Goal: Transaction & Acquisition: Purchase product/service

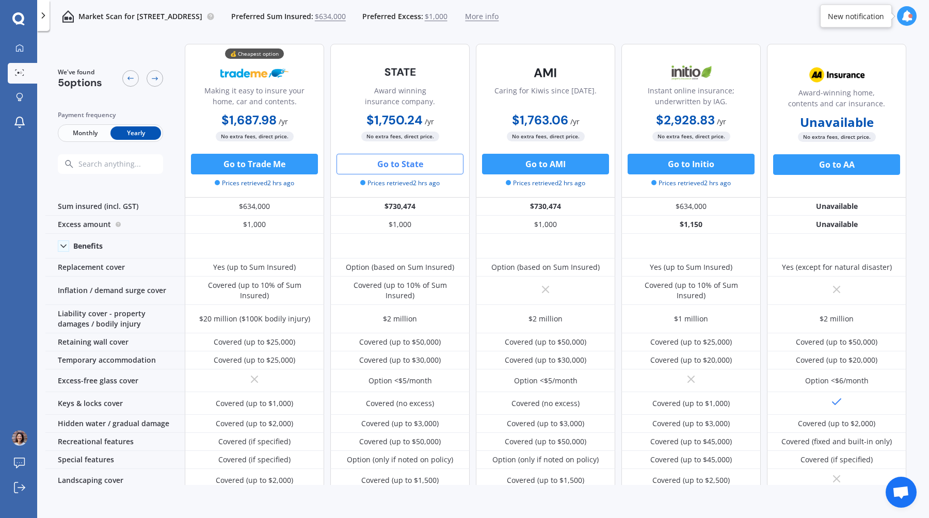
scroll to position [165, 0]
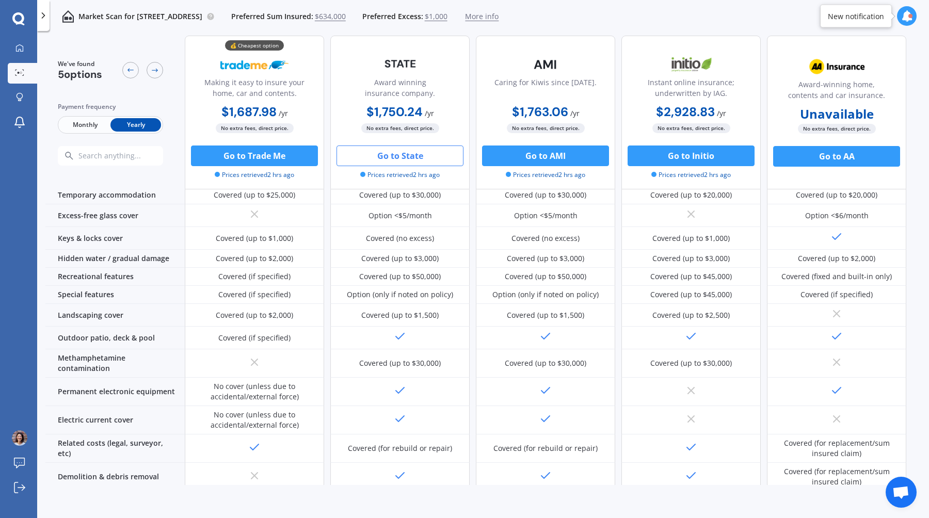
click at [893, 496] on span "Open chat" at bounding box center [901, 493] width 17 height 14
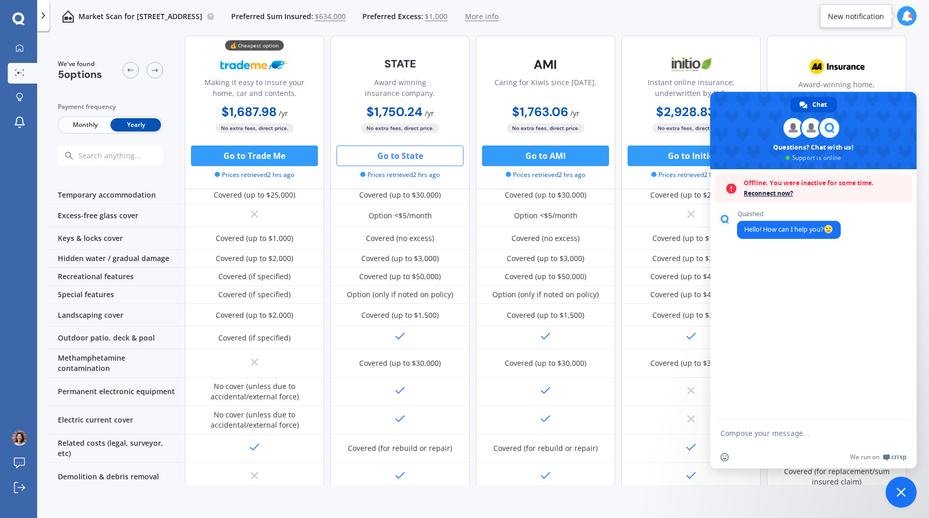
click at [774, 192] on span "Reconnect now?" at bounding box center [825, 193] width 163 height 10
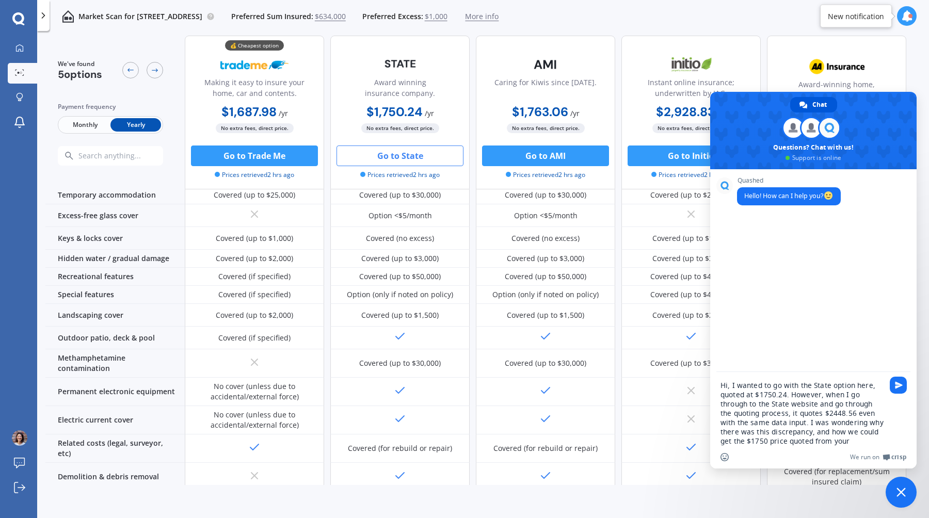
click at [499, 20] on span "More info" at bounding box center [482, 16] width 34 height 10
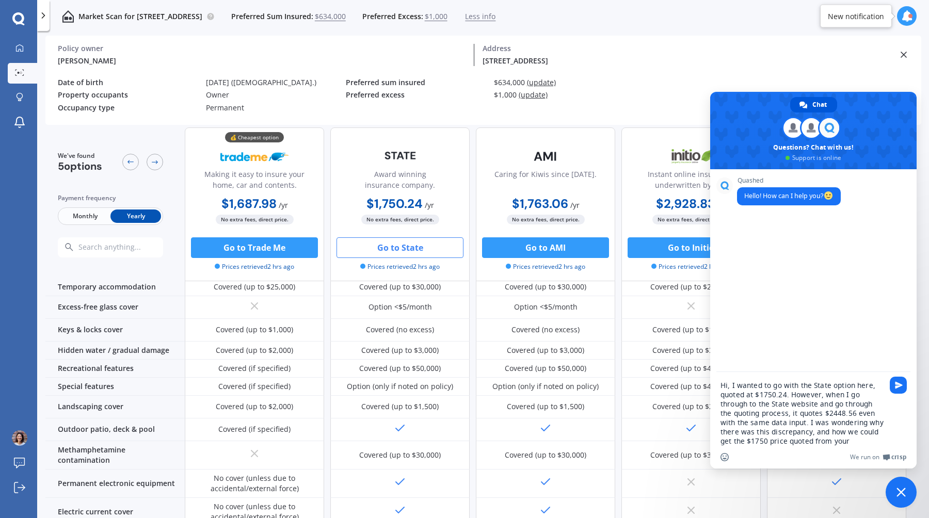
click at [496, 19] on span "Less info" at bounding box center [480, 16] width 30 height 10
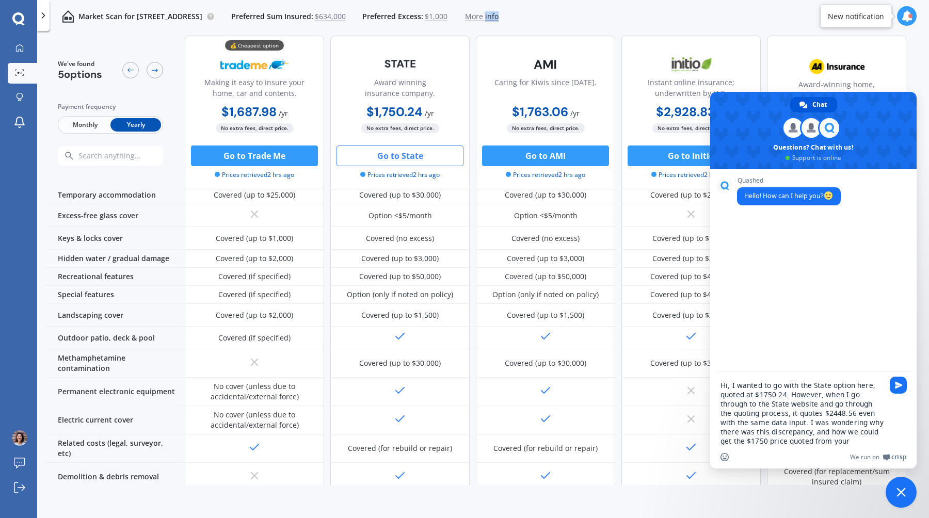
click at [499, 19] on span "More info" at bounding box center [482, 16] width 34 height 10
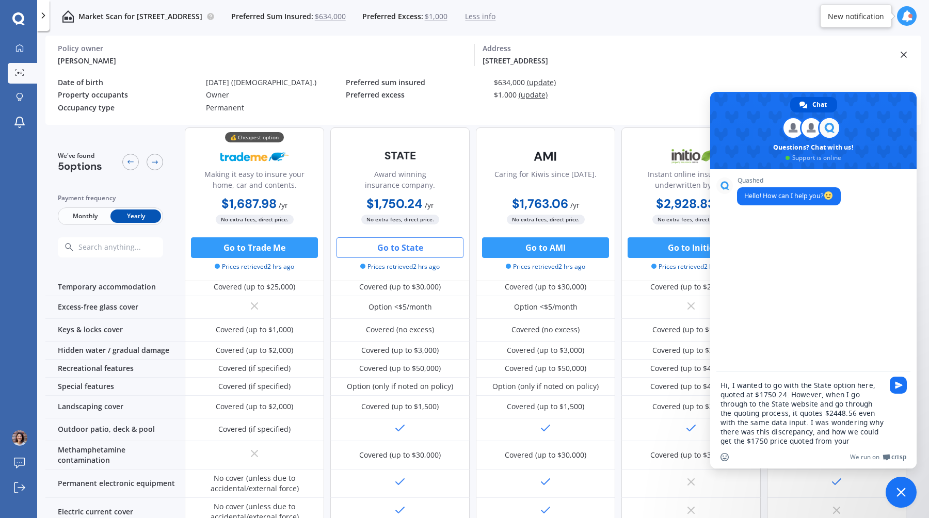
click at [841, 413] on textarea "Hi, I wanted to go with the State option here, quoted at $1750.24. However, whe…" at bounding box center [802, 413] width 163 height 65
click at [852, 449] on div "Insert an emoji We run on Crisp" at bounding box center [813, 457] width 206 height 23
click at [852, 439] on textarea "Hi, I wanted to go with the State option here, quoted at $1750.24. However, whe…" at bounding box center [802, 413] width 163 height 65
type textarea "Hi, I wanted to go with the State option here, quoted at $1750.24. However, whe…"
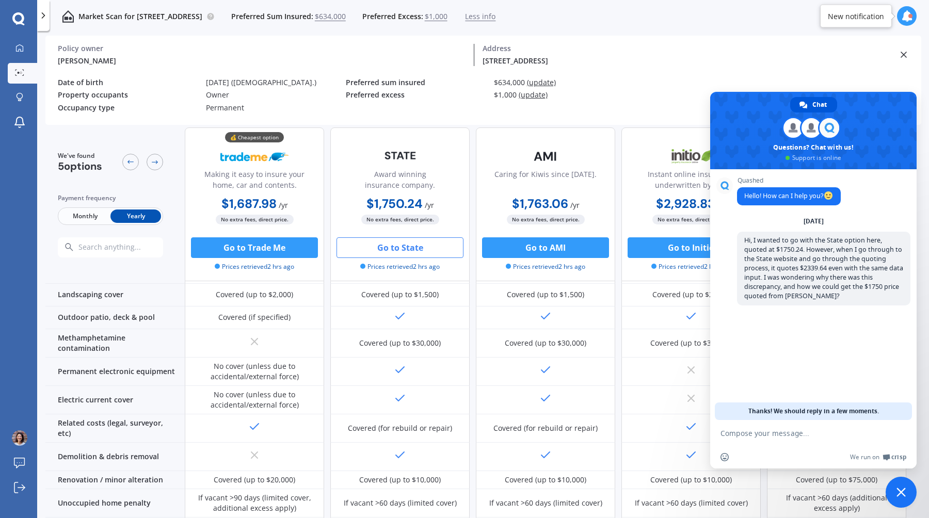
scroll to position [291, 0]
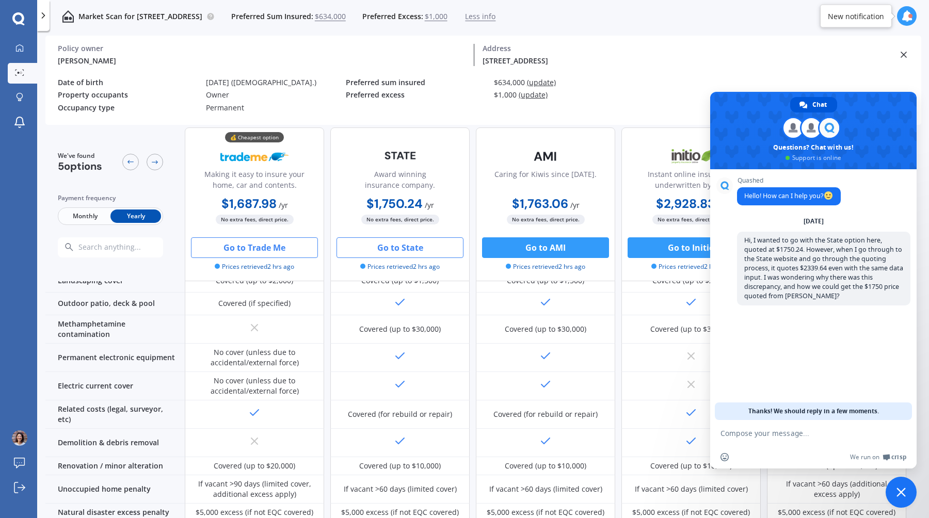
click at [272, 248] on button "Go to Trade Me" at bounding box center [254, 247] width 127 height 21
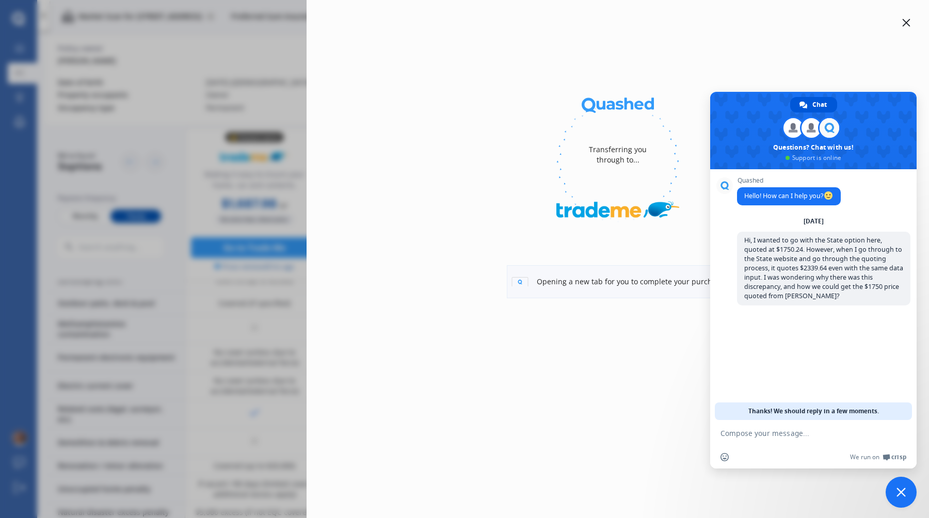
click at [902, 17] on div at bounding box center [906, 23] width 12 height 12
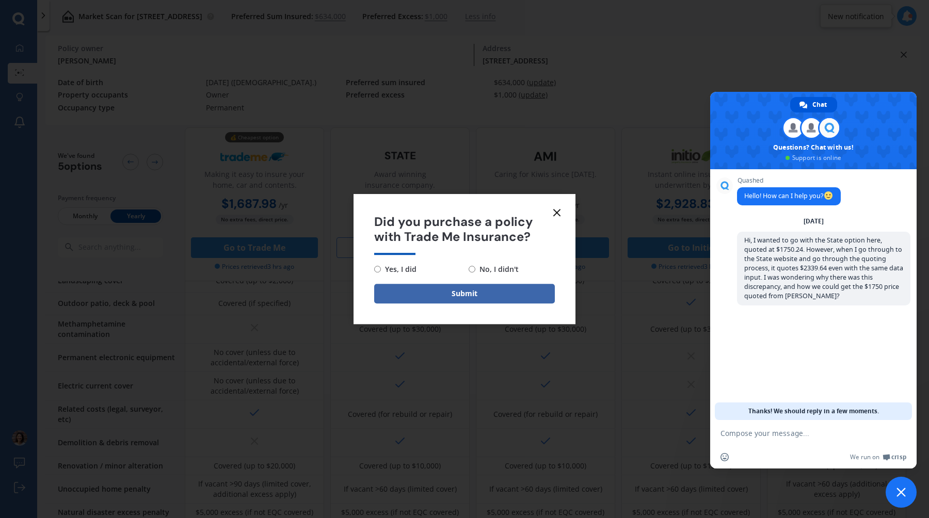
click at [543, 229] on span "Did you purchase a policy with Trade Me Insurance?" at bounding box center [464, 230] width 181 height 30
click at [553, 218] on icon at bounding box center [557, 212] width 12 height 12
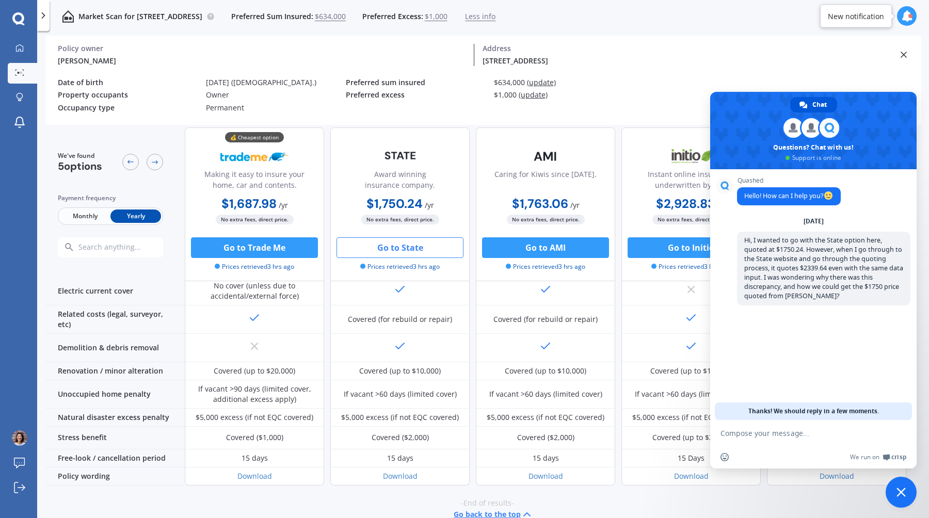
scroll to position [392, 0]
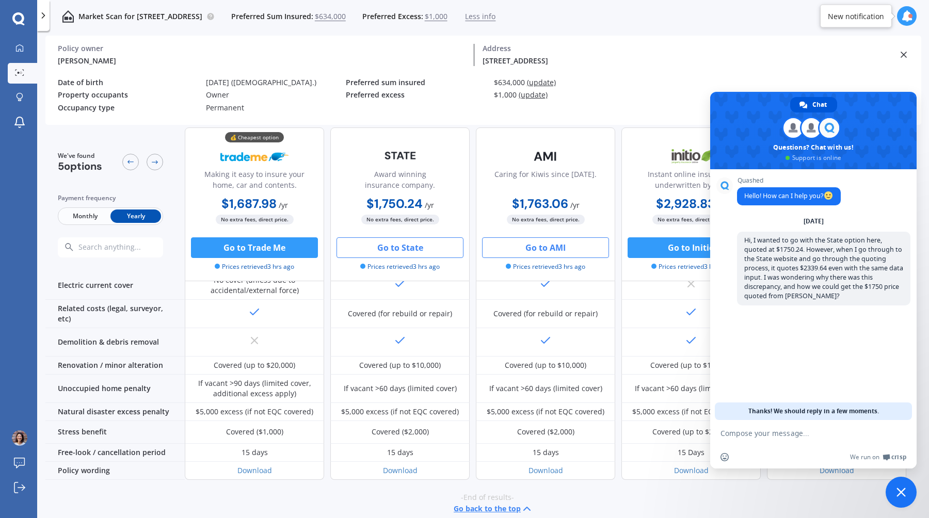
click at [563, 252] on button "Go to AMI" at bounding box center [545, 247] width 127 height 21
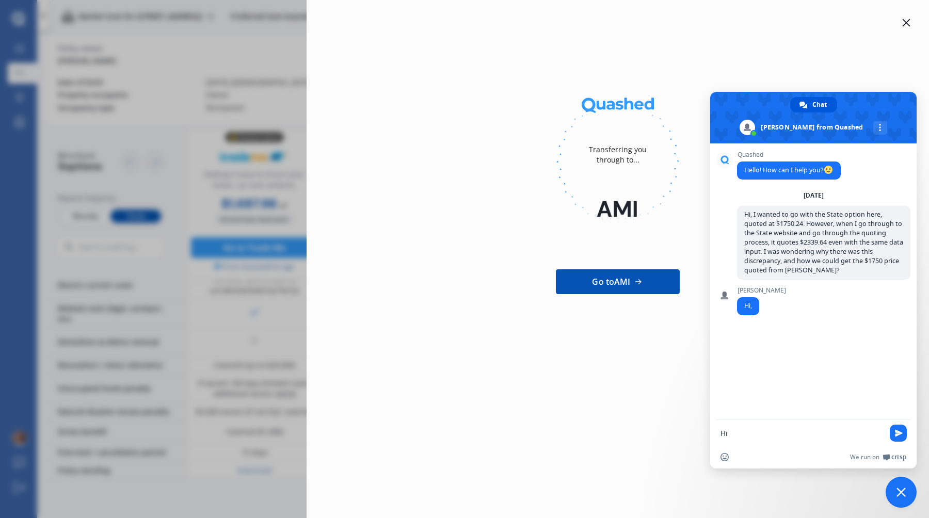
type textarea "Hi!"
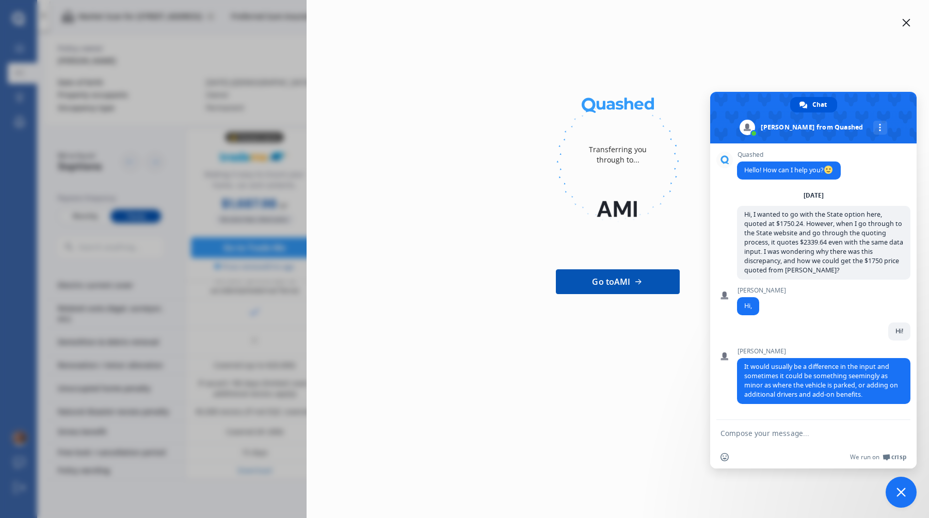
click at [816, 435] on textarea "Compose your message..." at bounding box center [802, 433] width 163 height 9
type textarea "Hmm I really don't think there were any differences, especially for something s…"
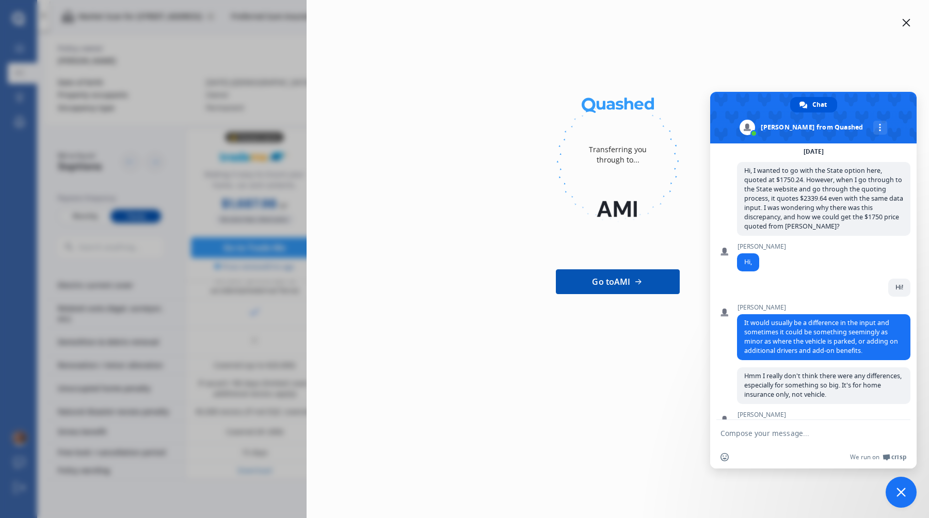
scroll to position [99, 0]
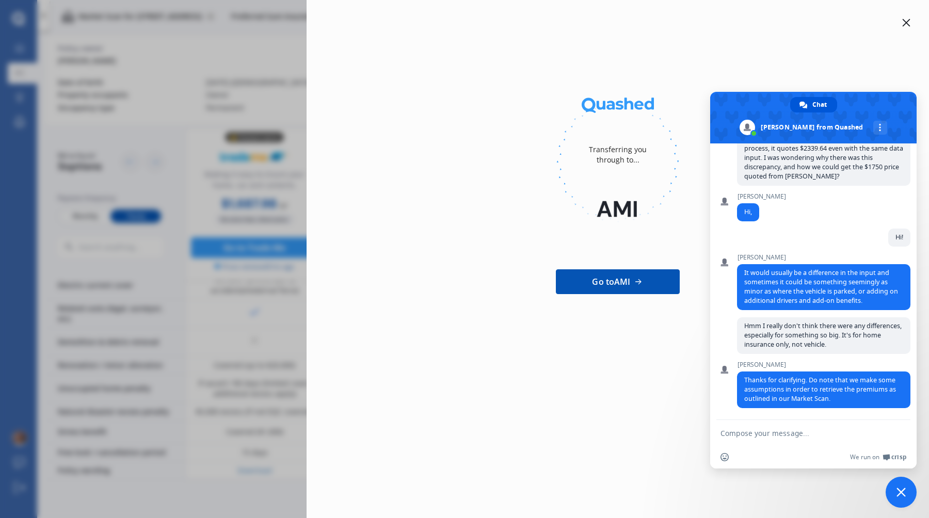
click at [783, 437] on textarea "Compose your message..." at bounding box center [802, 433] width 163 height 9
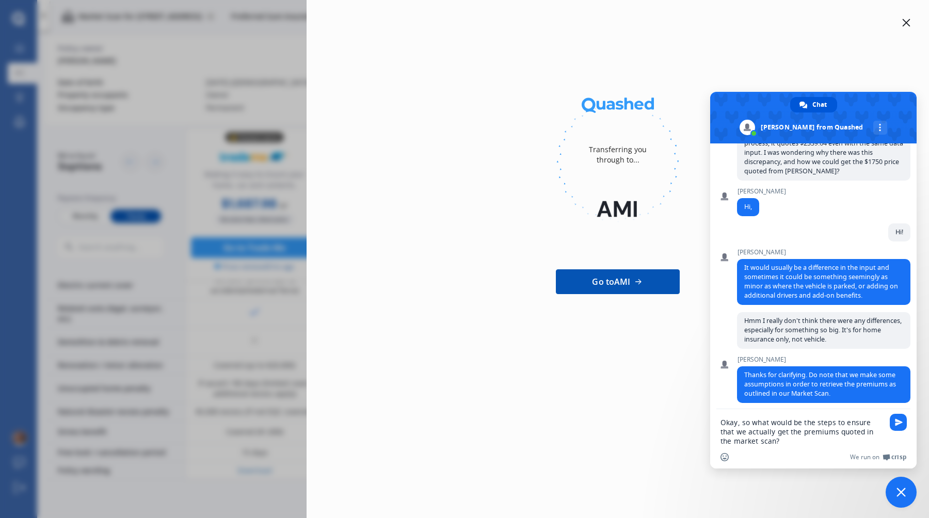
type textarea "Okay, so what would be the steps to ensure that we actually get the premiums qu…"
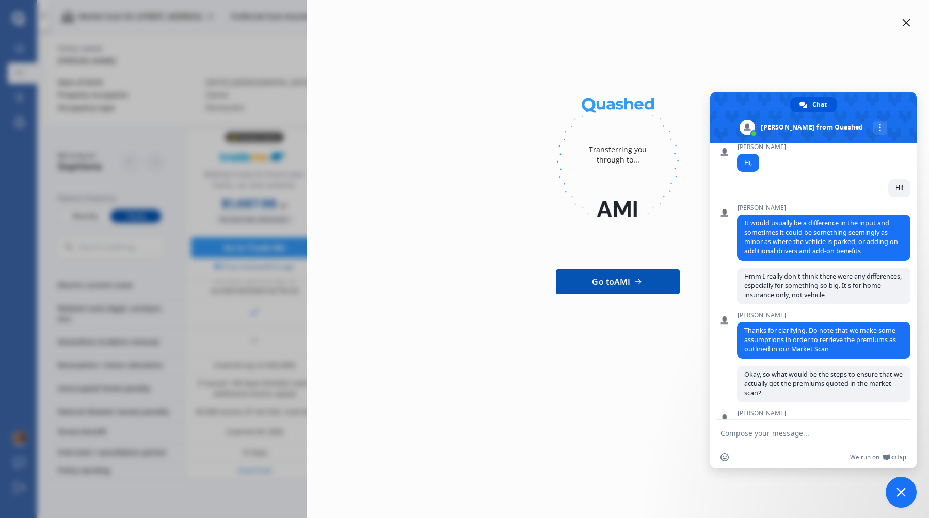
scroll to position [199, 0]
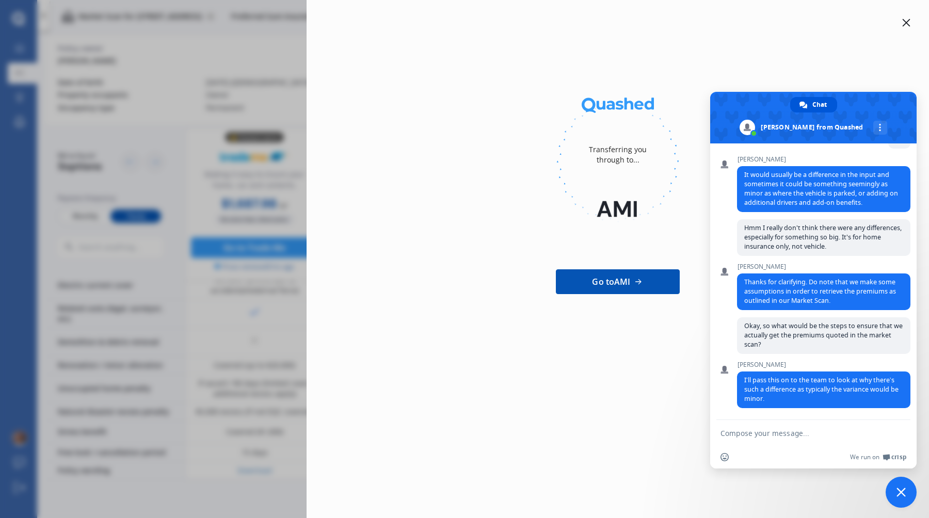
click at [774, 432] on textarea "Compose your message..." at bounding box center [802, 433] width 163 height 9
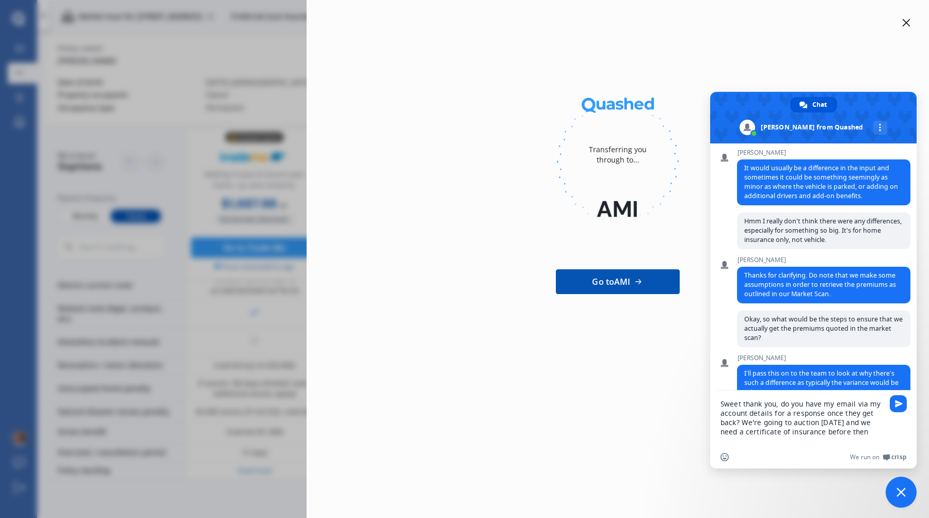
type textarea "Sweet thank you, do you have my email via my account details for a response onc…"
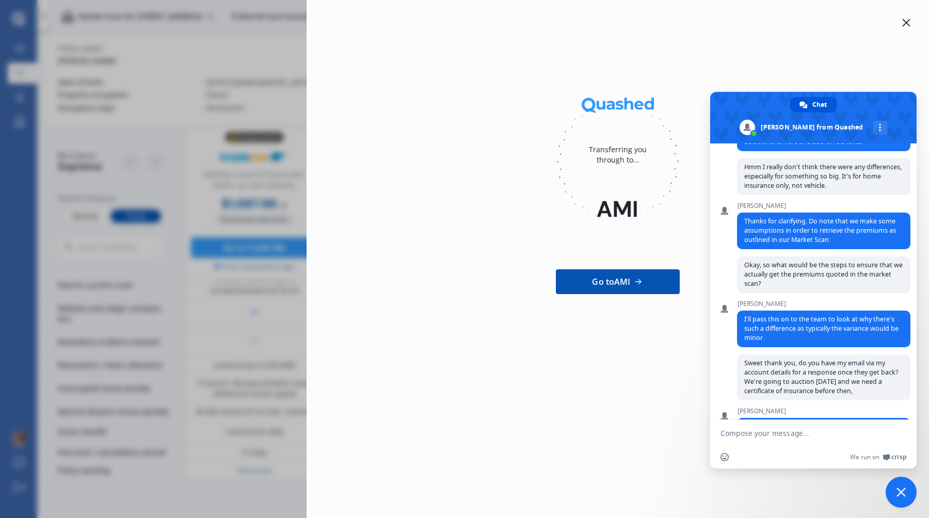
scroll to position [298, 0]
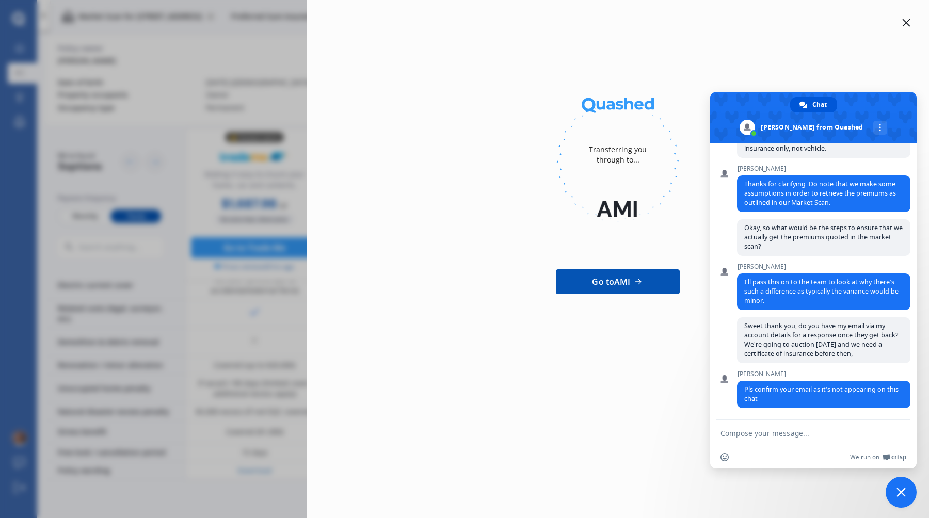
click at [776, 436] on textarea "Compose your message..." at bounding box center [802, 433] width 163 height 9
type textarea "jennyesahng@gmail.com :)"
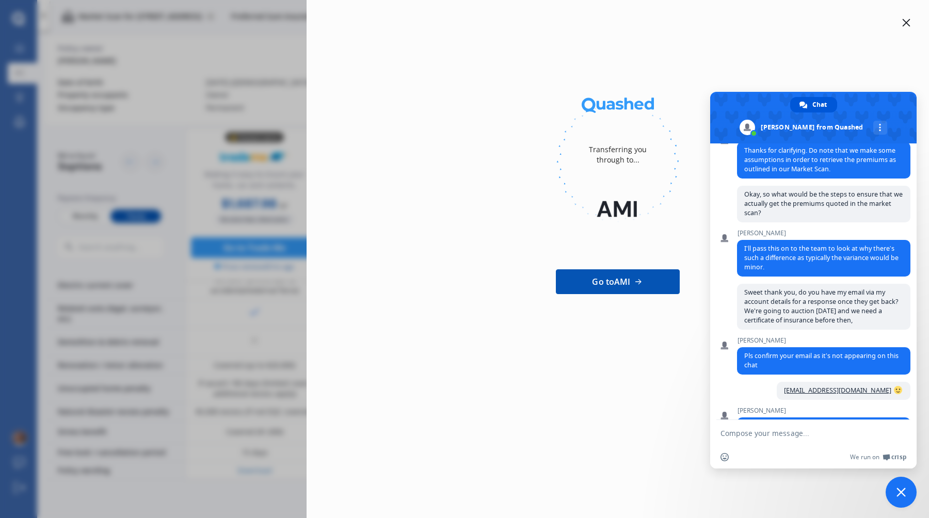
scroll to position [369, 0]
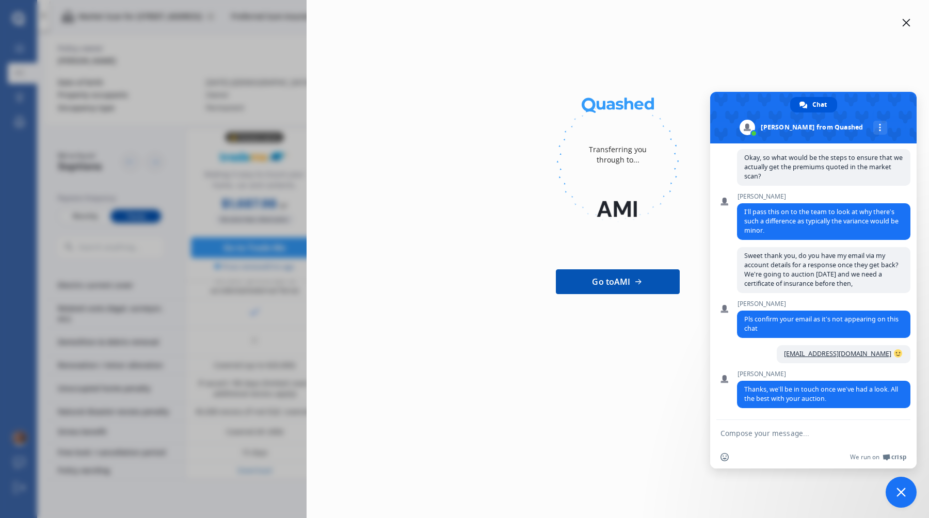
click at [906, 23] on icon at bounding box center [907, 23] width 8 height 8
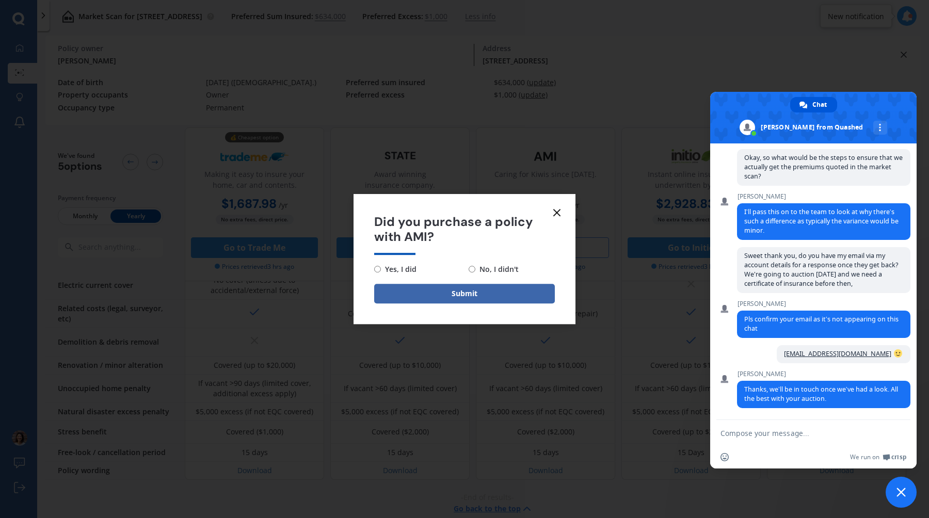
click at [810, 456] on div "We run on Crisp" at bounding box center [820, 457] width 172 height 9
click at [810, 433] on textarea "Compose your message..." at bounding box center [802, 433] width 163 height 9
type textarea "Cheers!"
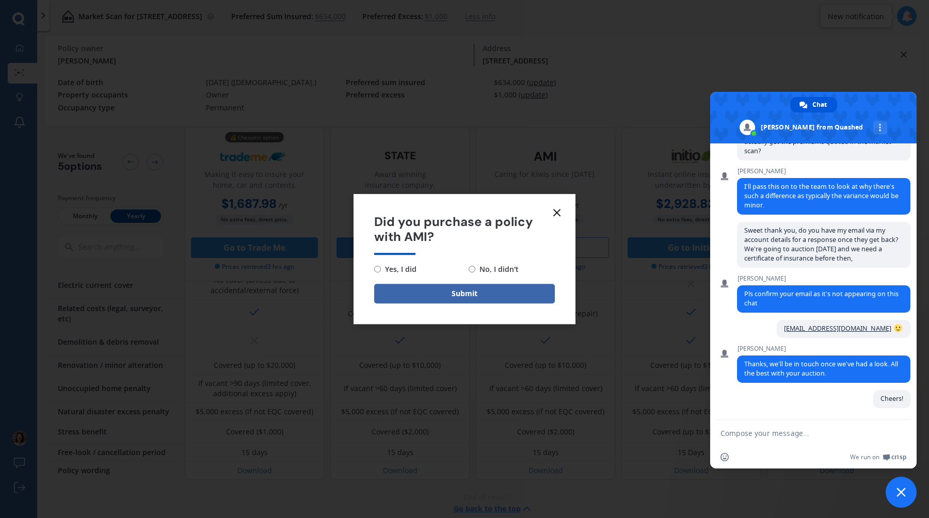
scroll to position [395, 0]
click at [559, 209] on icon at bounding box center [557, 212] width 12 height 12
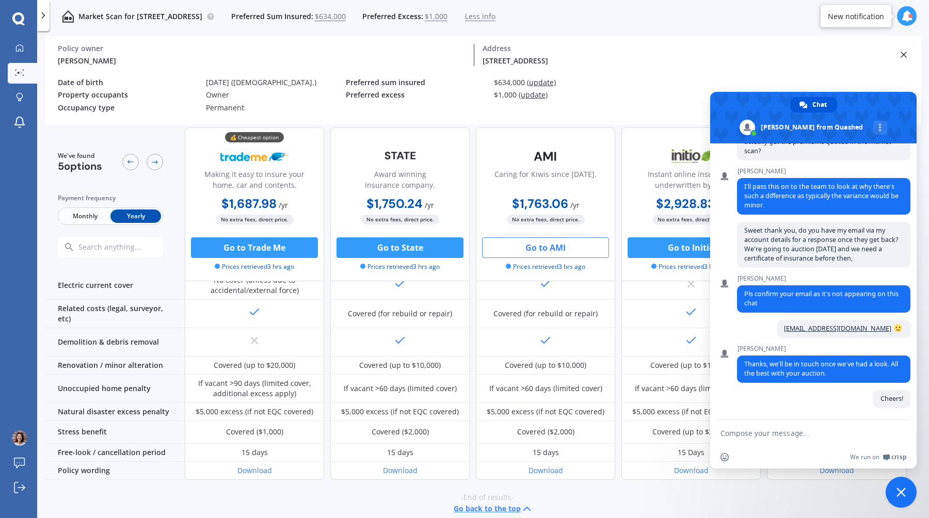
click at [900, 55] on icon at bounding box center [904, 55] width 10 height 10
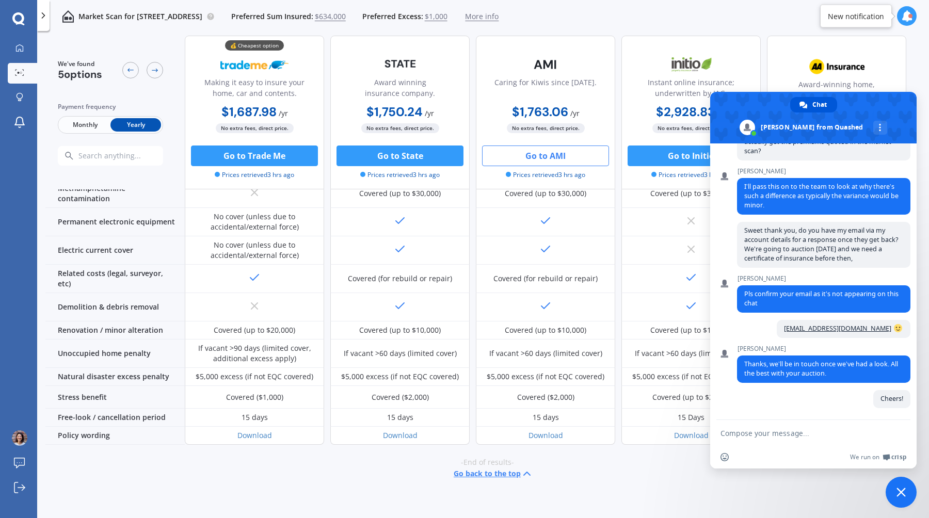
click at [902, 509] on div "We've found 5 options Payment frequency Monthly Yearly 💰 Cheapest option Making…" at bounding box center [487, 278] width 884 height 485
click at [902, 499] on span "Close chat" at bounding box center [901, 492] width 31 height 31
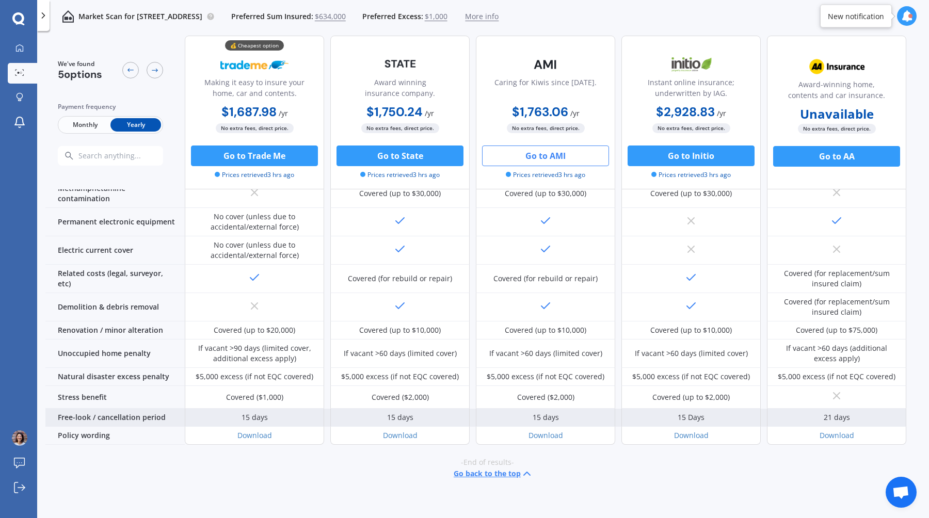
scroll to position [0, 0]
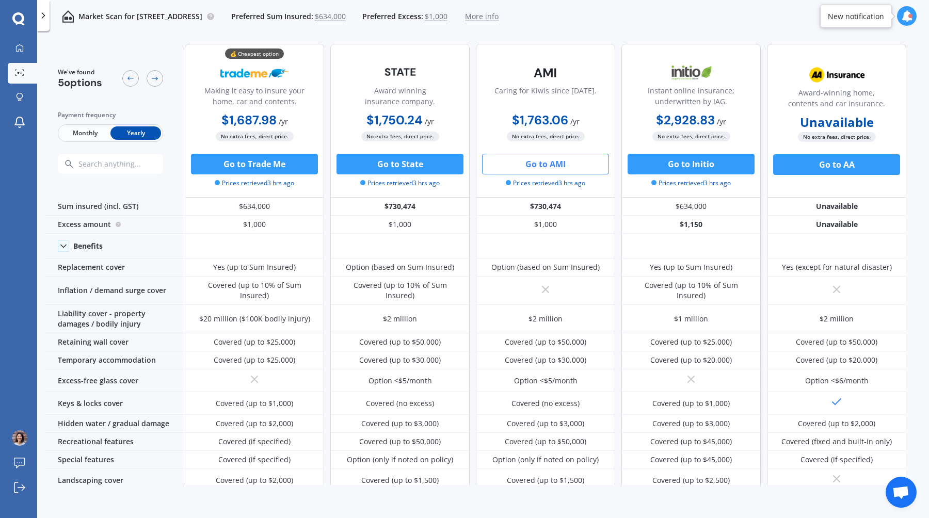
click at [499, 19] on span "More info" at bounding box center [482, 16] width 34 height 10
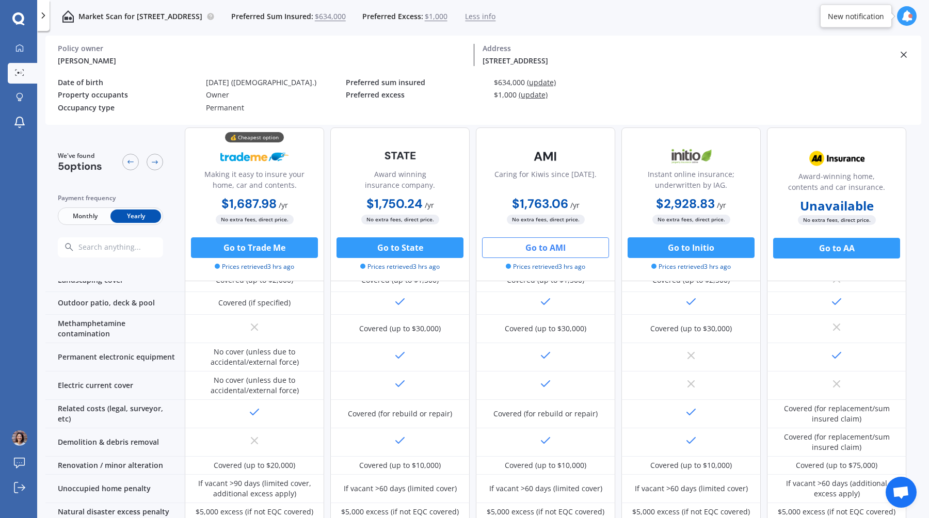
scroll to position [392, 0]
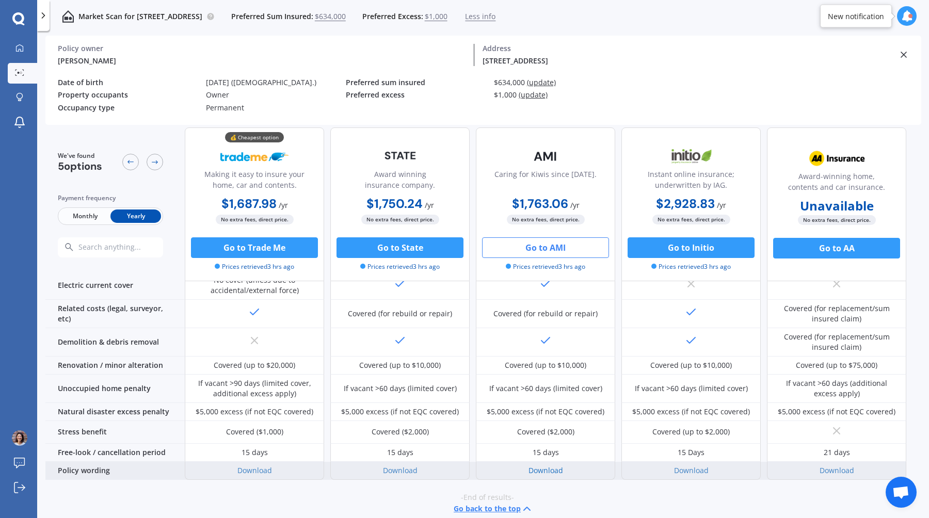
click at [552, 466] on link "Download" at bounding box center [546, 471] width 35 height 10
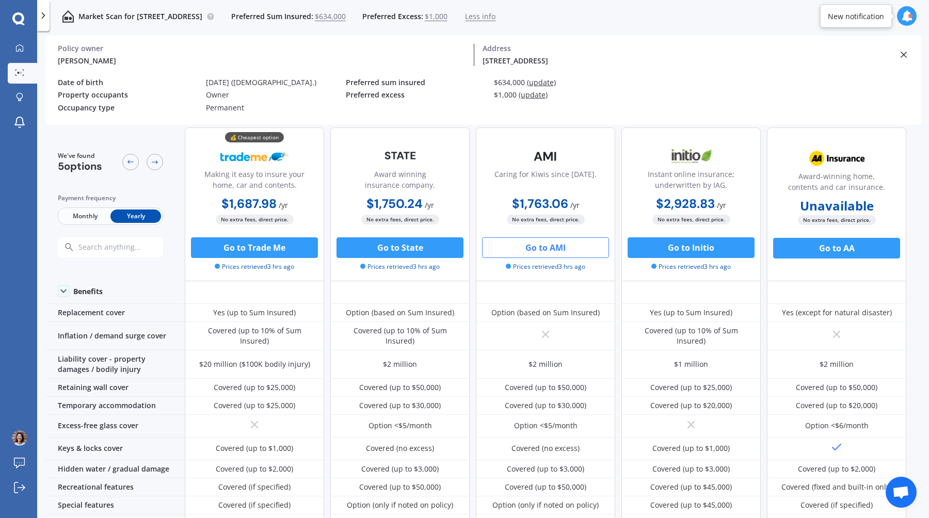
scroll to position [0, 0]
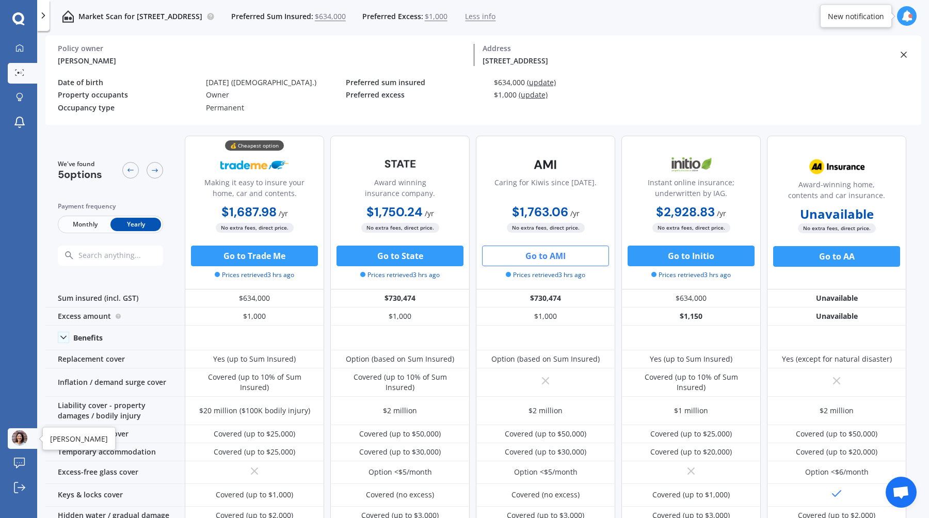
click at [14, 440] on img at bounding box center [19, 438] width 15 height 15
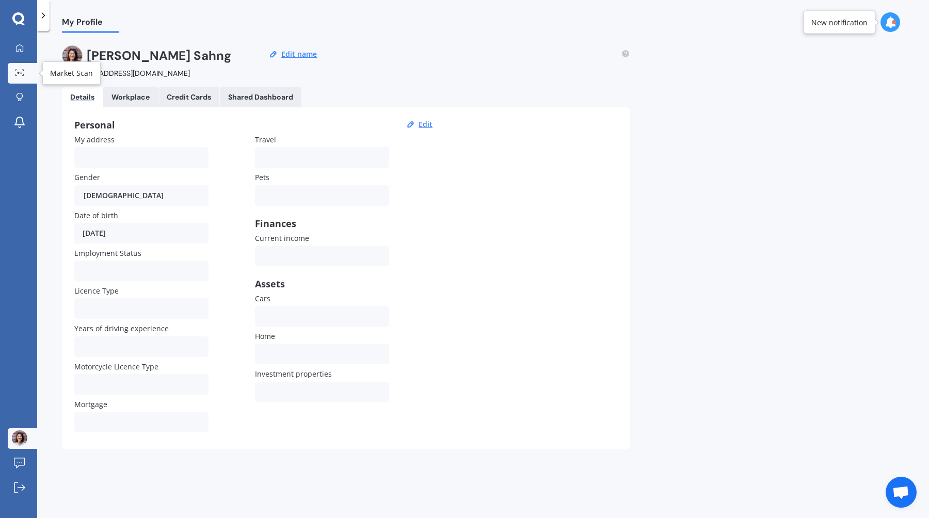
click at [24, 73] on div at bounding box center [19, 73] width 15 height 8
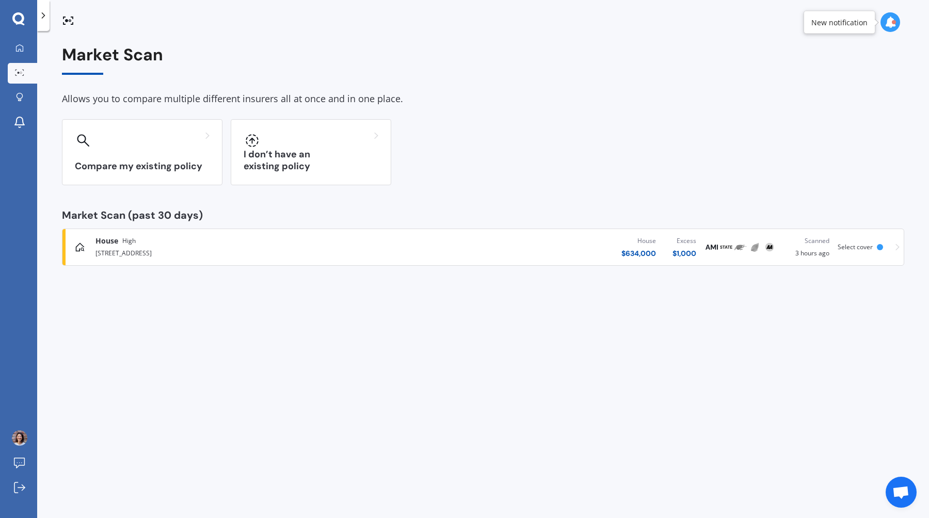
click at [890, 246] on div "House High 31A Hillsborough Terrace, Hillsborough, Christchurch 8022 House $ 63…" at bounding box center [483, 247] width 833 height 31
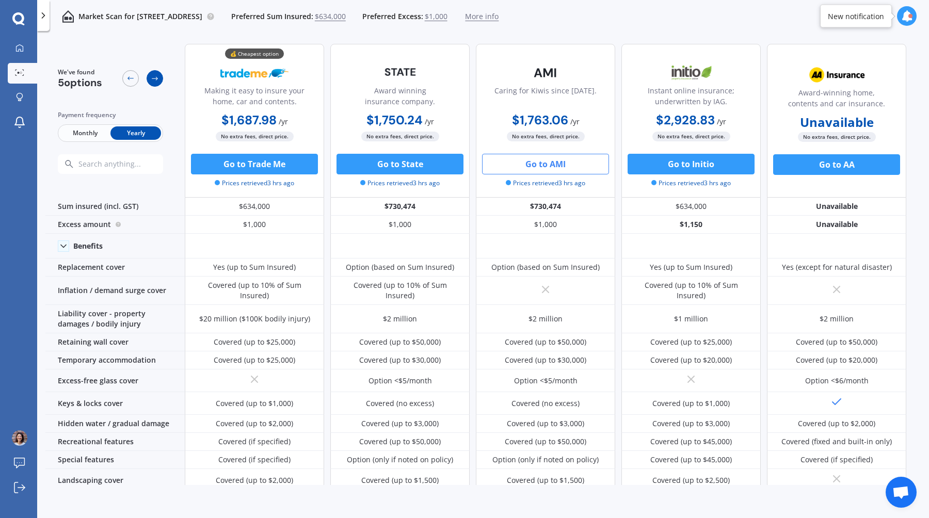
click at [157, 74] on icon at bounding box center [155, 78] width 8 height 8
click at [903, 15] on icon at bounding box center [906, 15] width 11 height 11
click at [905, 15] on icon at bounding box center [906, 15] width 11 height 11
click at [682, 20] on div "Market Scan for [STREET_ADDRESS] Preferred Sum Insured: $634,000 Preferred Exce…" at bounding box center [483, 16] width 892 height 33
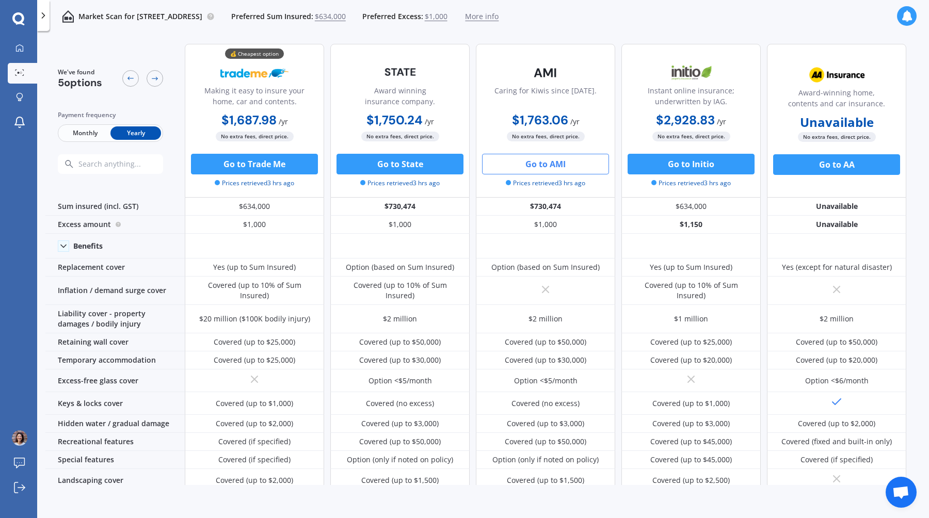
click at [499, 20] on span "More info" at bounding box center [482, 16] width 34 height 10
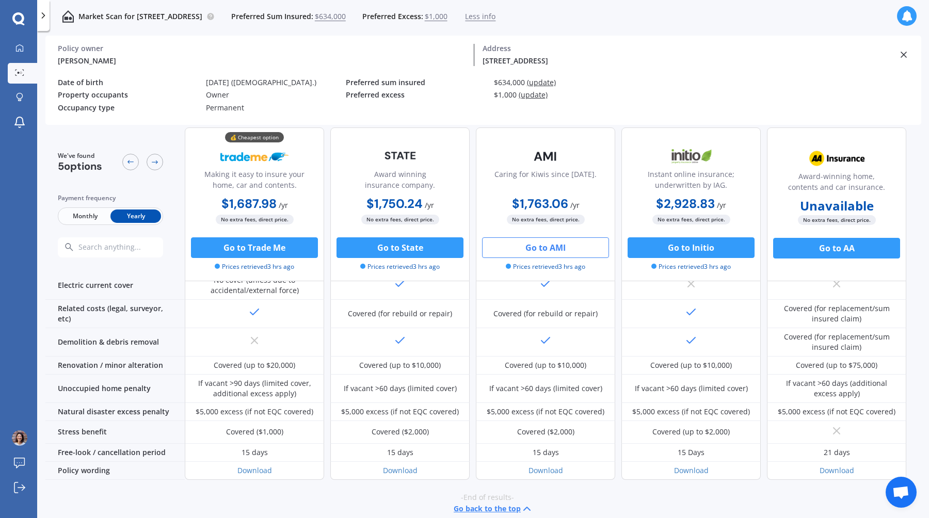
click at [902, 52] on icon at bounding box center [904, 55] width 10 height 10
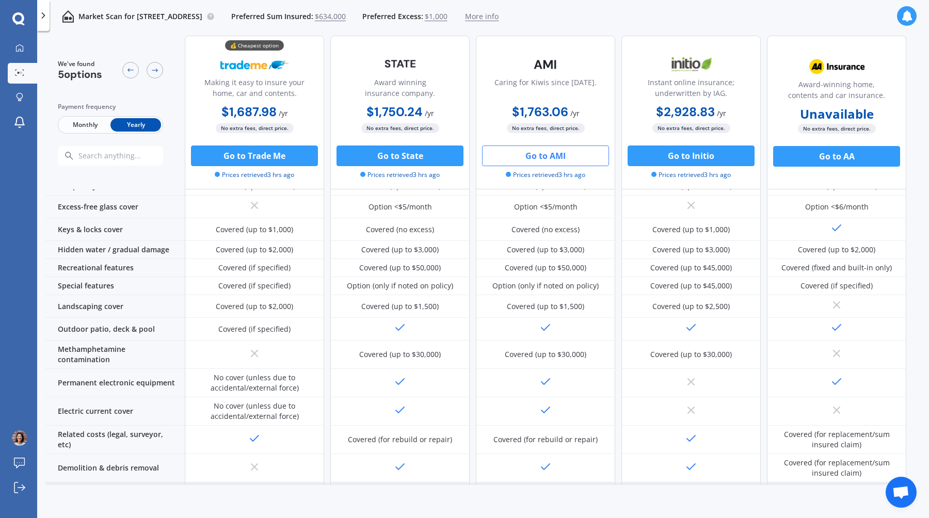
scroll to position [0, 0]
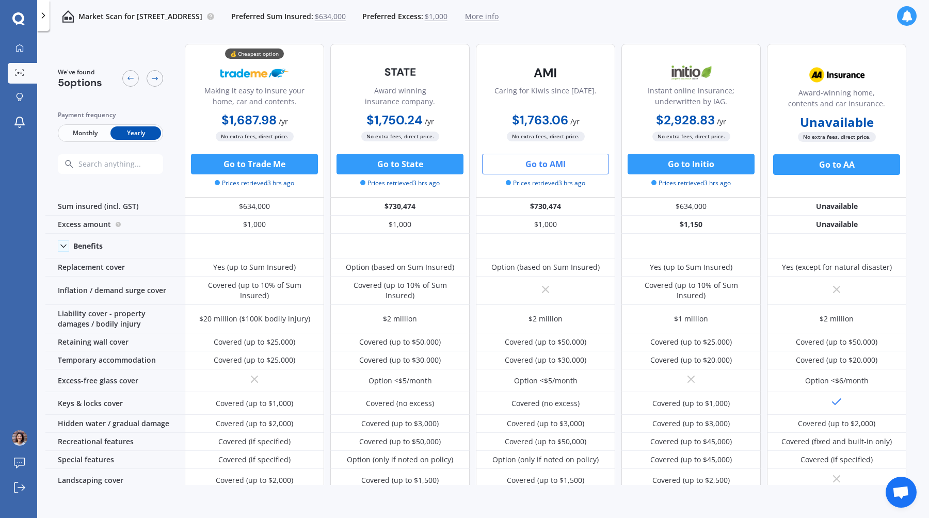
click at [499, 13] on span "More info" at bounding box center [482, 16] width 34 height 10
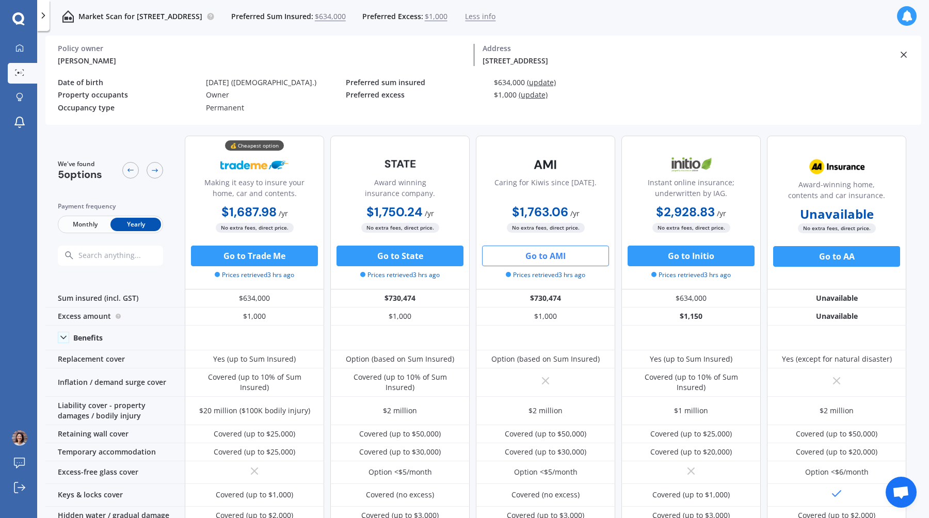
click at [328, 132] on div "We've found 5 options Payment frequency Monthly Yearly 💰 Cheapest option Making…" at bounding box center [475, 500] width 861 height 744
click at [907, 494] on span "Open chat" at bounding box center [901, 493] width 17 height 14
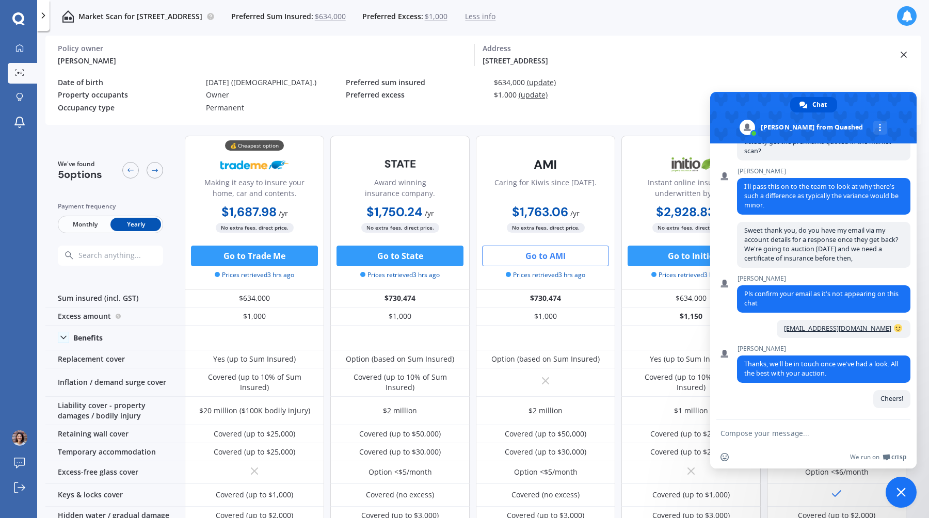
click at [894, 483] on span "Close chat" at bounding box center [901, 492] width 31 height 31
